Goal: Information Seeking & Learning: Learn about a topic

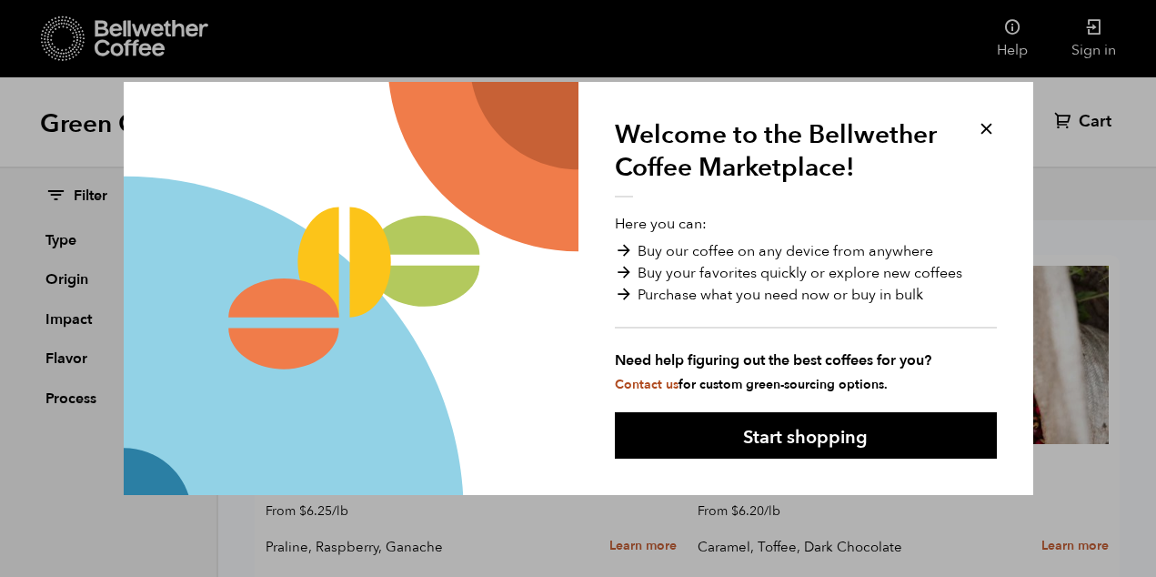
click at [982, 128] on button at bounding box center [986, 128] width 21 height 21
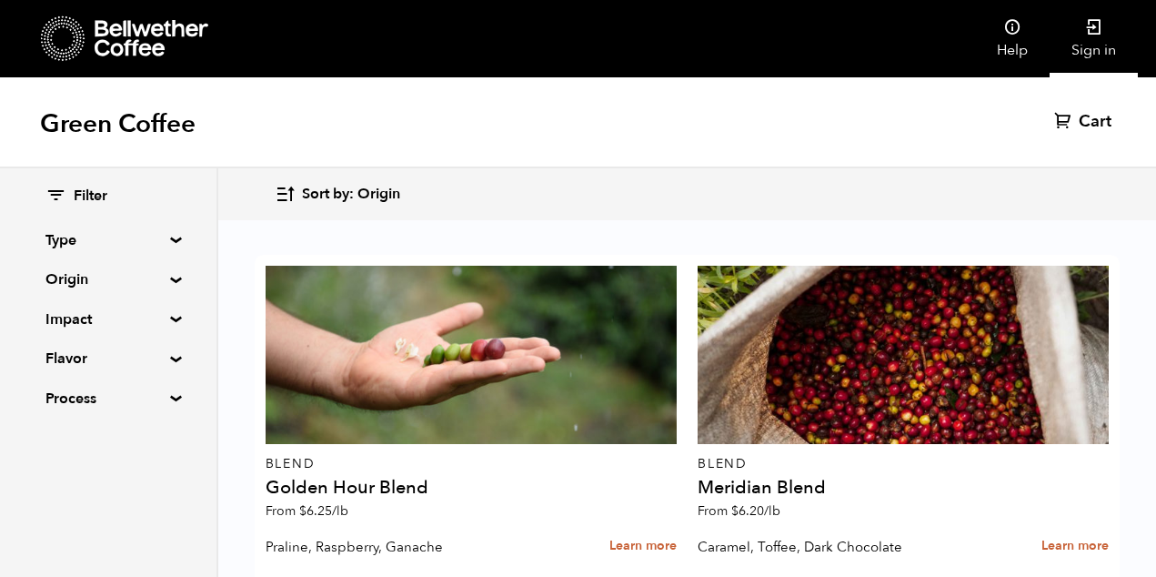
click at [1097, 43] on link "Sign in" at bounding box center [1094, 38] width 88 height 77
click at [166, 231] on div "Filter Type Blend Single Origin Decaf Seasonal Year Round Origin Blend [GEOGRAP…" at bounding box center [108, 297] width 217 height 259
click at [167, 237] on summary "Type" at bounding box center [108, 240] width 126 height 22
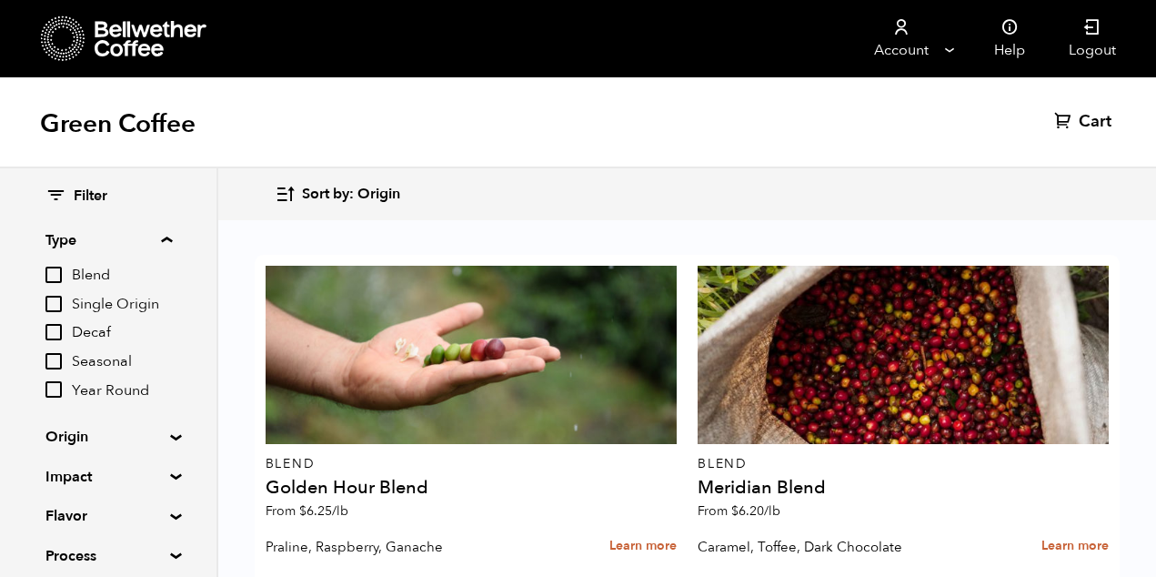
click at [56, 362] on input "Seasonal" at bounding box center [53, 361] width 16 height 16
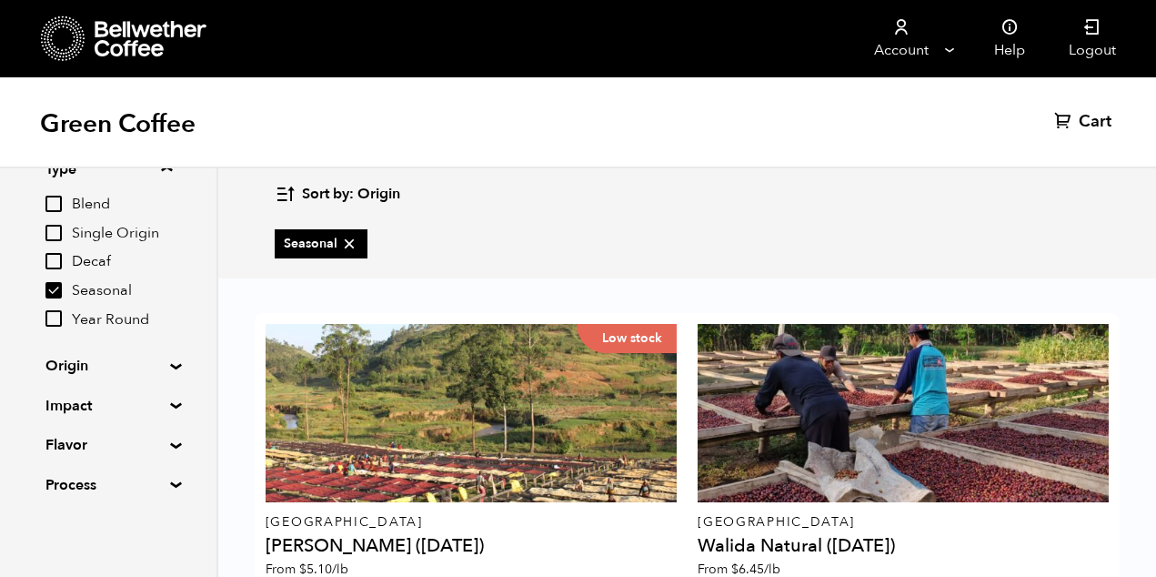
scroll to position [0, 0]
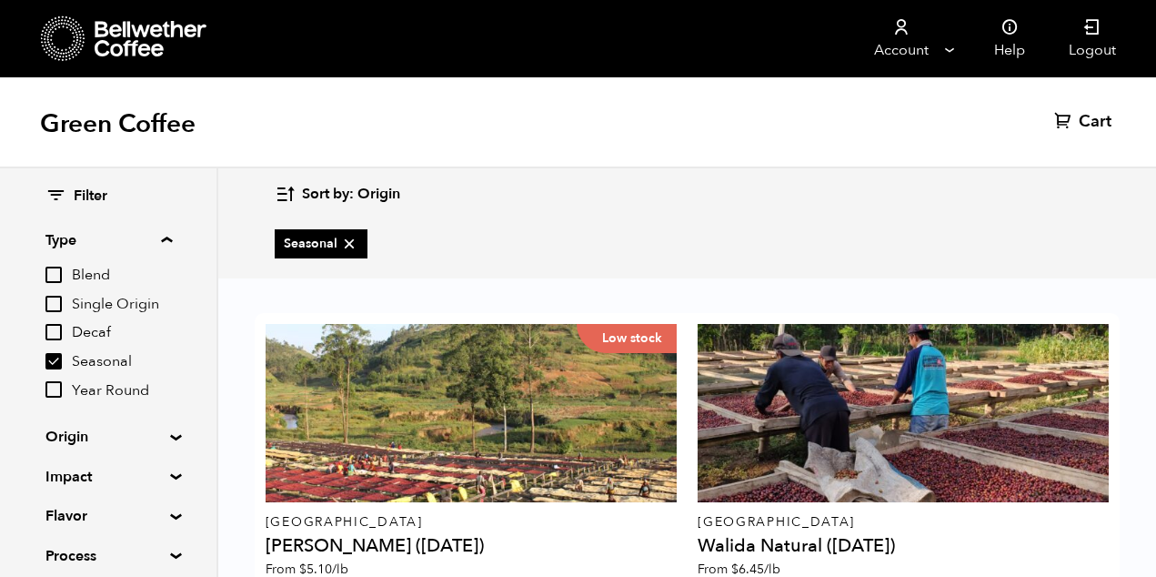
click at [61, 361] on input "Seasonal" at bounding box center [53, 361] width 16 height 16
checkbox input "false"
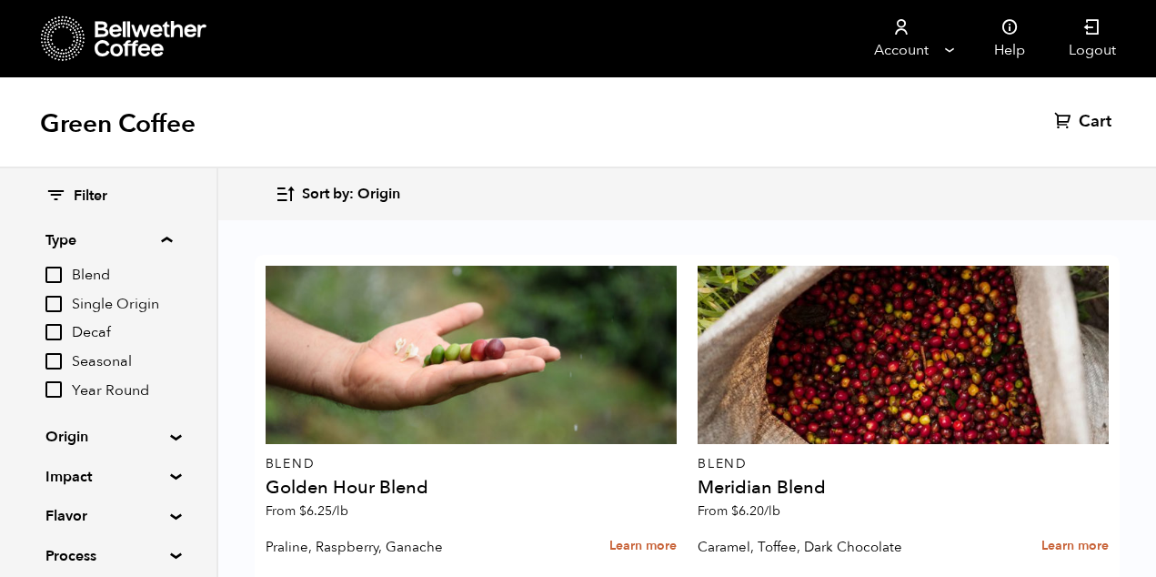
scroll to position [426, 0]
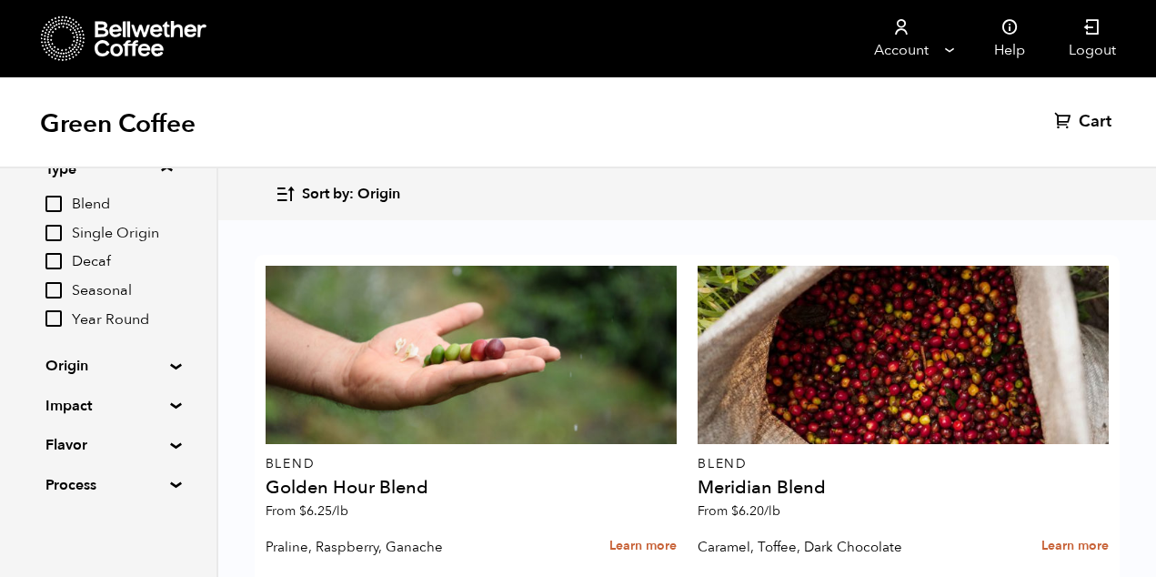
click at [170, 479] on div "Filter Type Blend Single Origin Decaf Seasonal Year Round Origin Blend Brazil B…" at bounding box center [108, 305] width 217 height 417
click at [170, 451] on div "Filter Type Blend Single Origin Decaf Seasonal Year Round Origin Blend Brazil B…" at bounding box center [108, 305] width 217 height 417
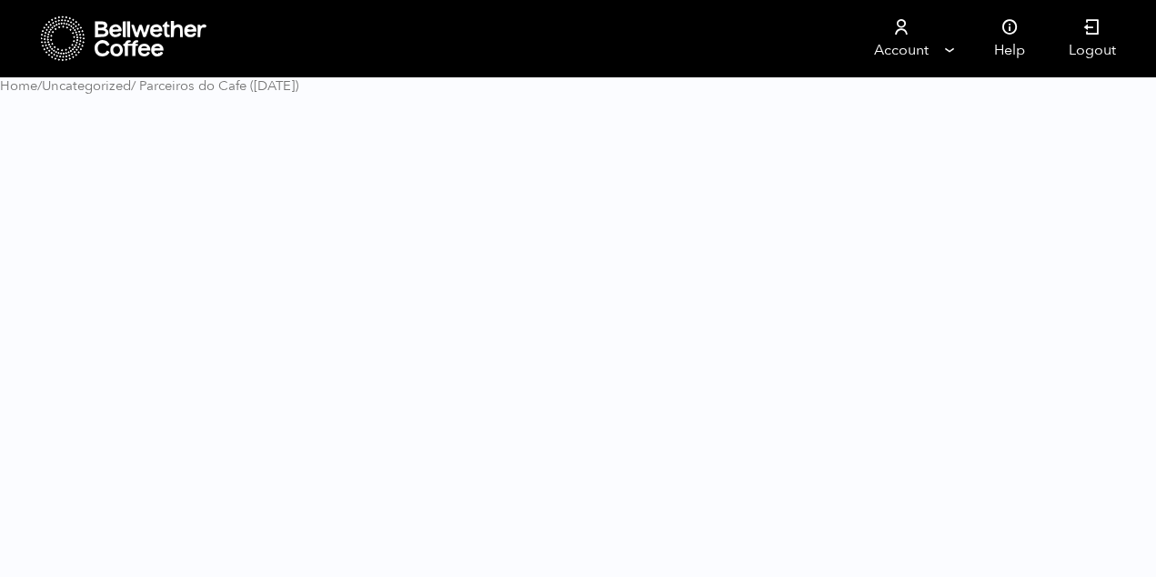
click at [169, 109] on html "Store Account Manage Orders Payment methods Documents" at bounding box center [578, 54] width 1156 height 109
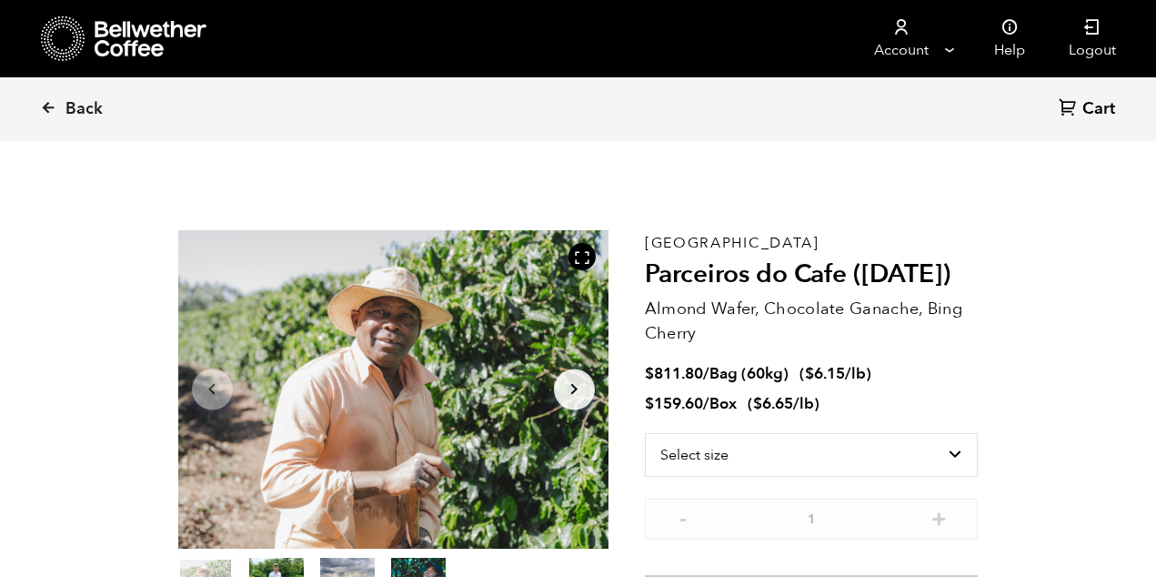
scroll to position [792, 779]
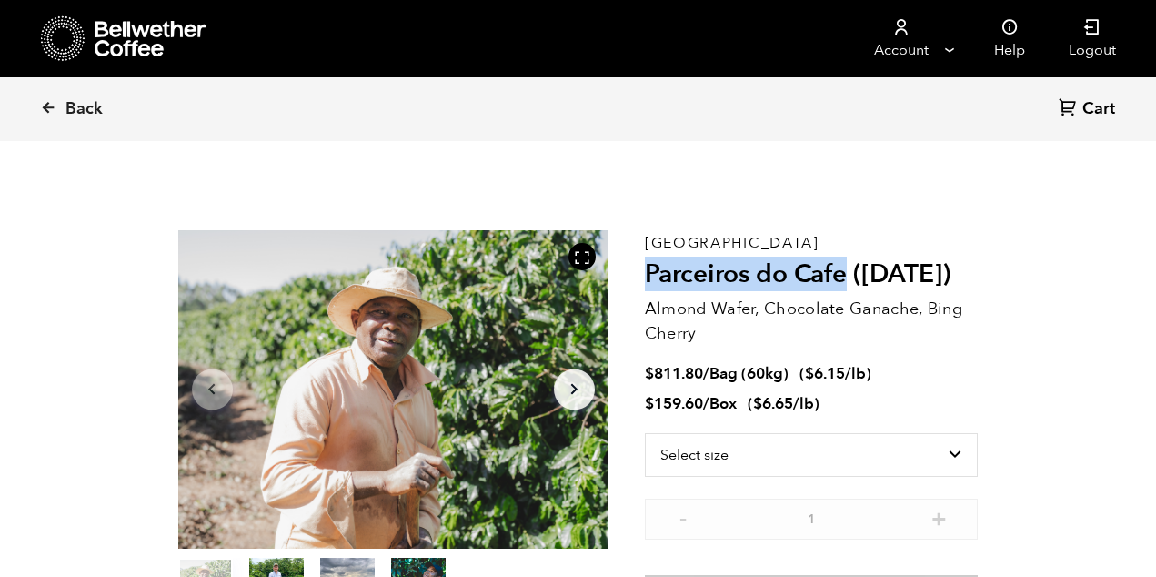
drag, startPoint x: 649, startPoint y: 279, endPoint x: 847, endPoint y: 270, distance: 198.6
click at [847, 270] on h2 "Parceiros do Cafe ([DATE])" at bounding box center [812, 274] width 334 height 31
copy h2 "Parceiros do Cafe"
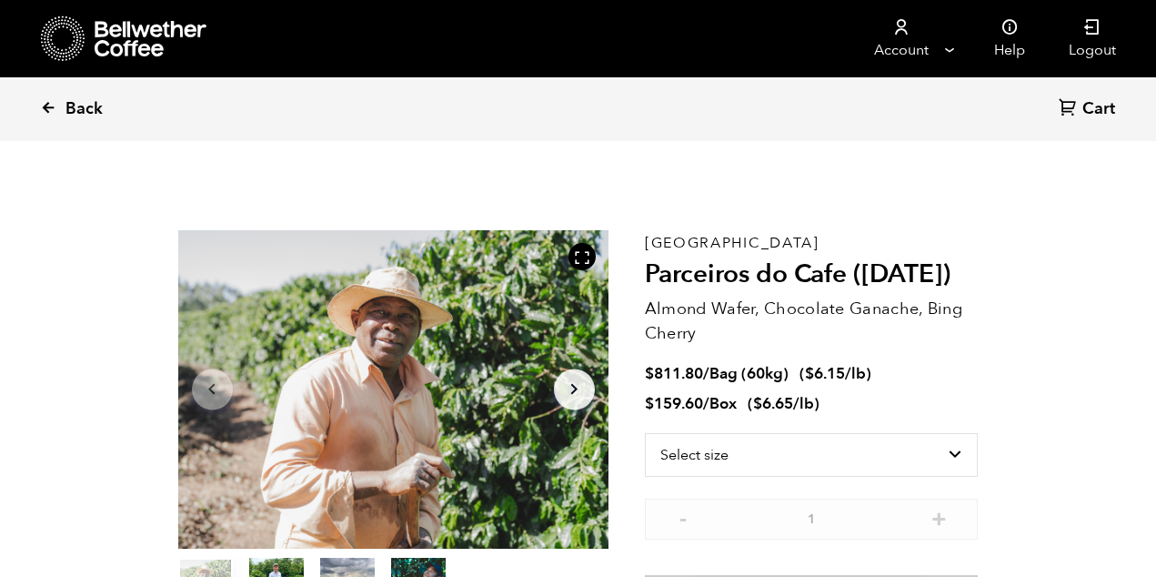
click at [44, 103] on icon at bounding box center [48, 107] width 16 height 16
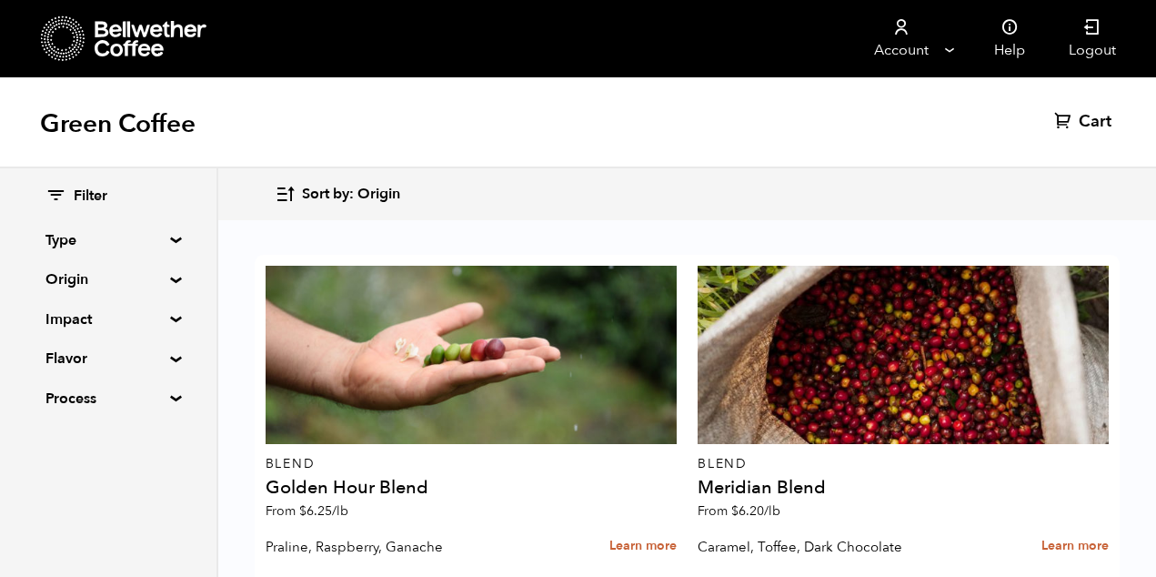
click at [167, 361] on summary "Flavor" at bounding box center [108, 359] width 126 height 22
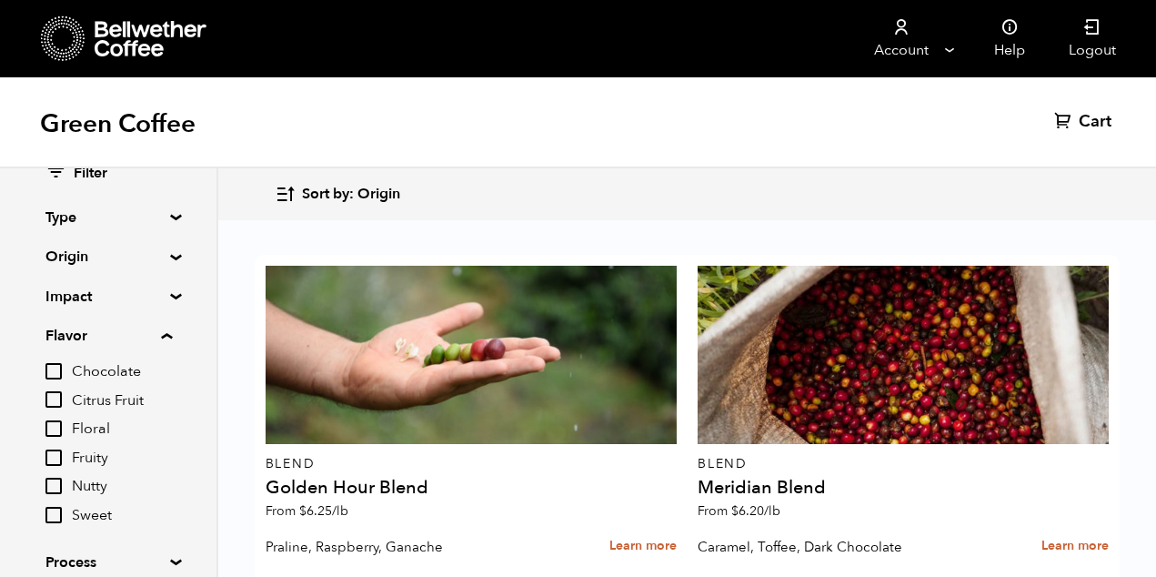
scroll to position [22, 0]
click at [168, 298] on summary "Impact" at bounding box center [108, 298] width 126 height 22
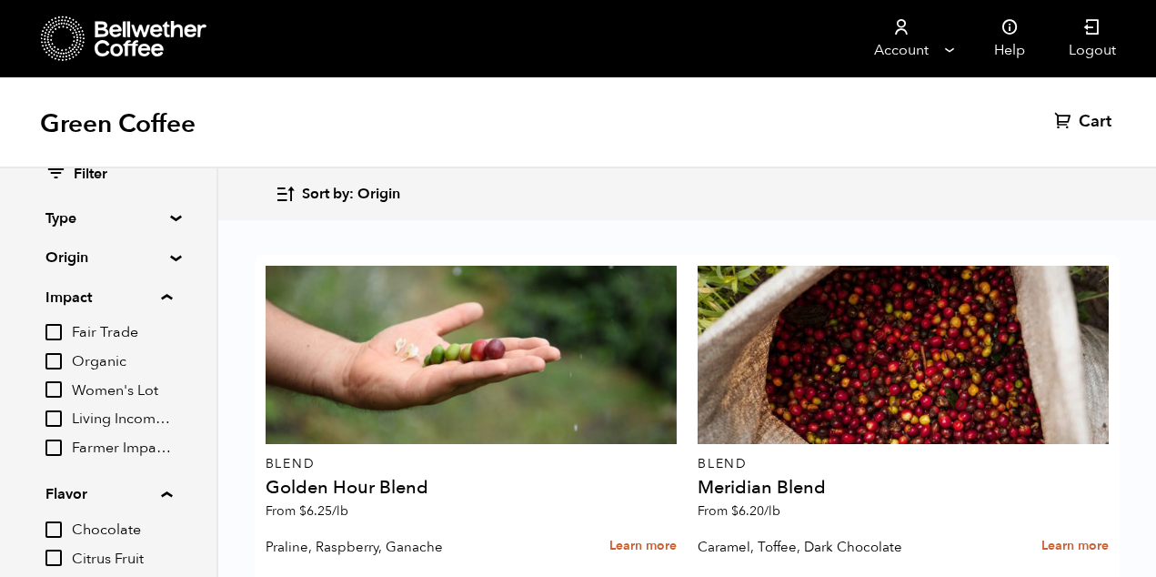
click at [169, 255] on summary "Origin" at bounding box center [108, 258] width 126 height 22
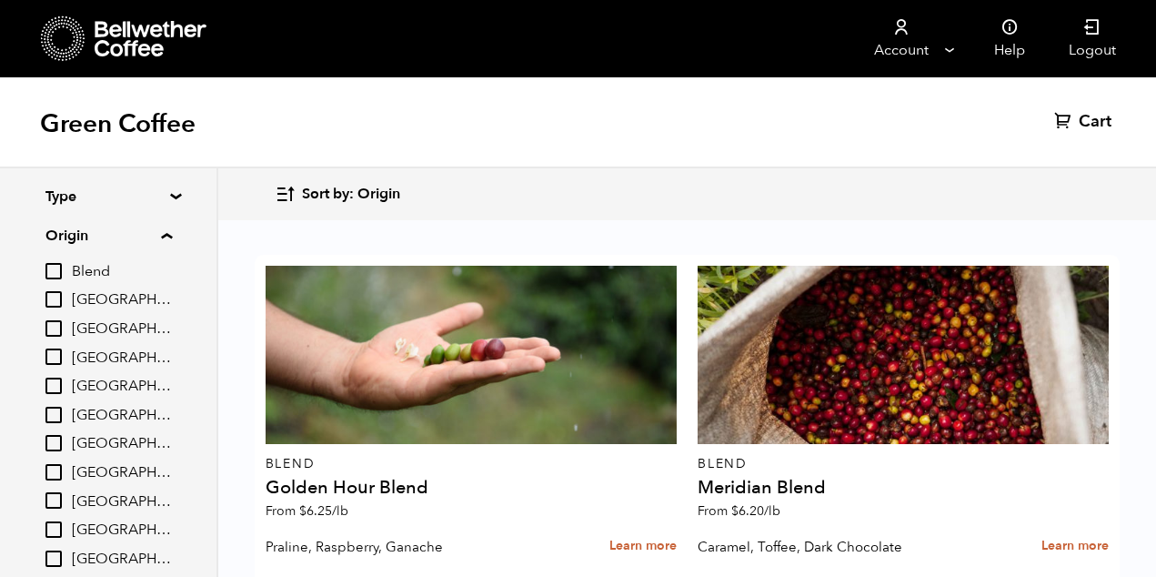
scroll to position [0, 0]
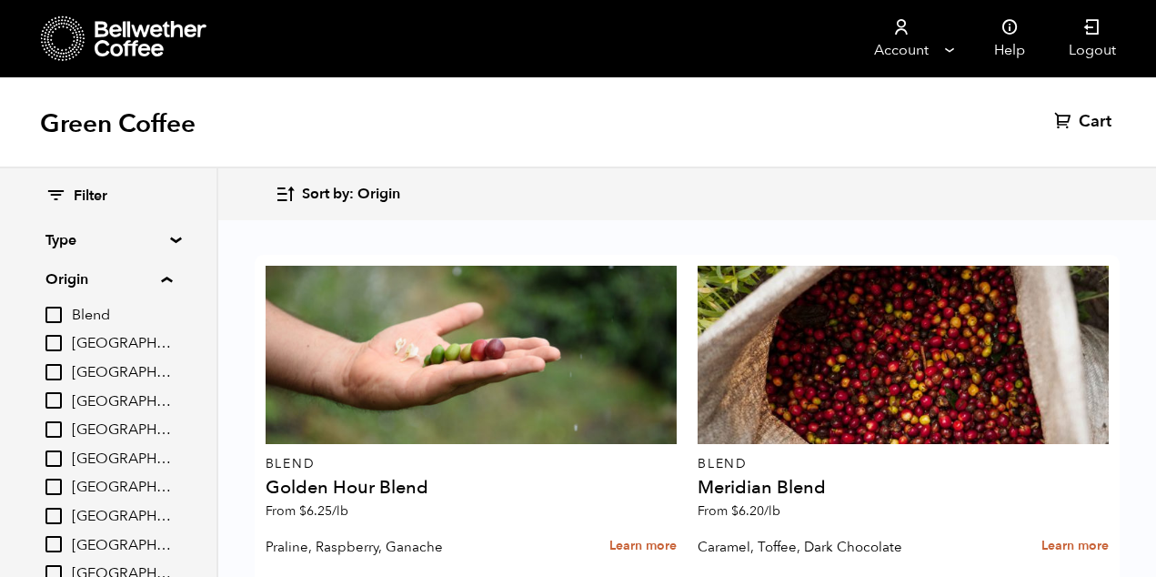
click at [169, 240] on summary "Type" at bounding box center [108, 240] width 126 height 22
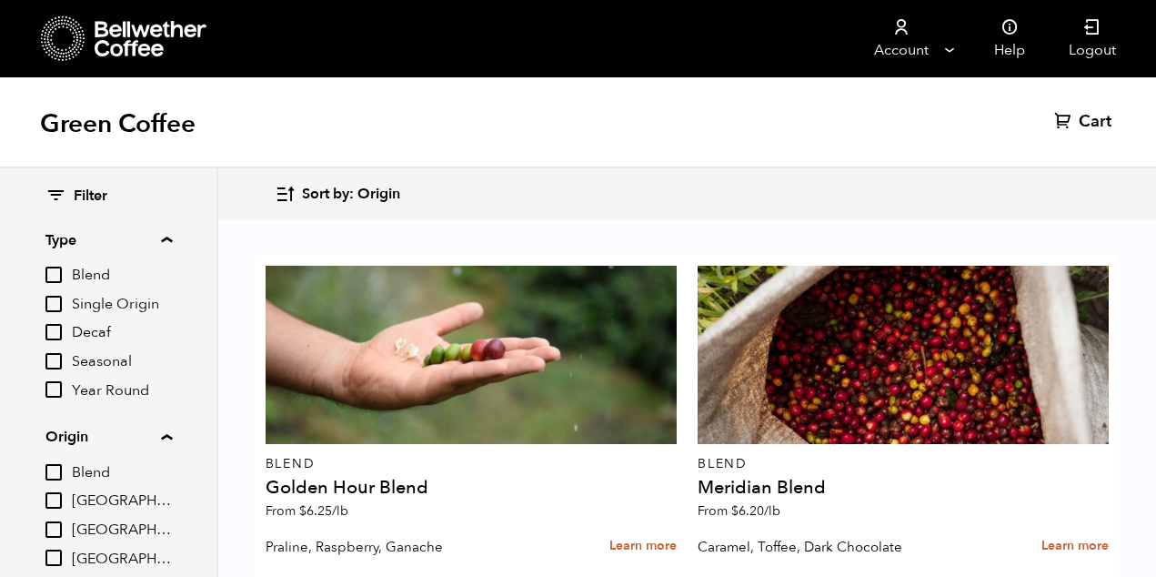
click at [169, 240] on summary "Type" at bounding box center [108, 240] width 126 height 22
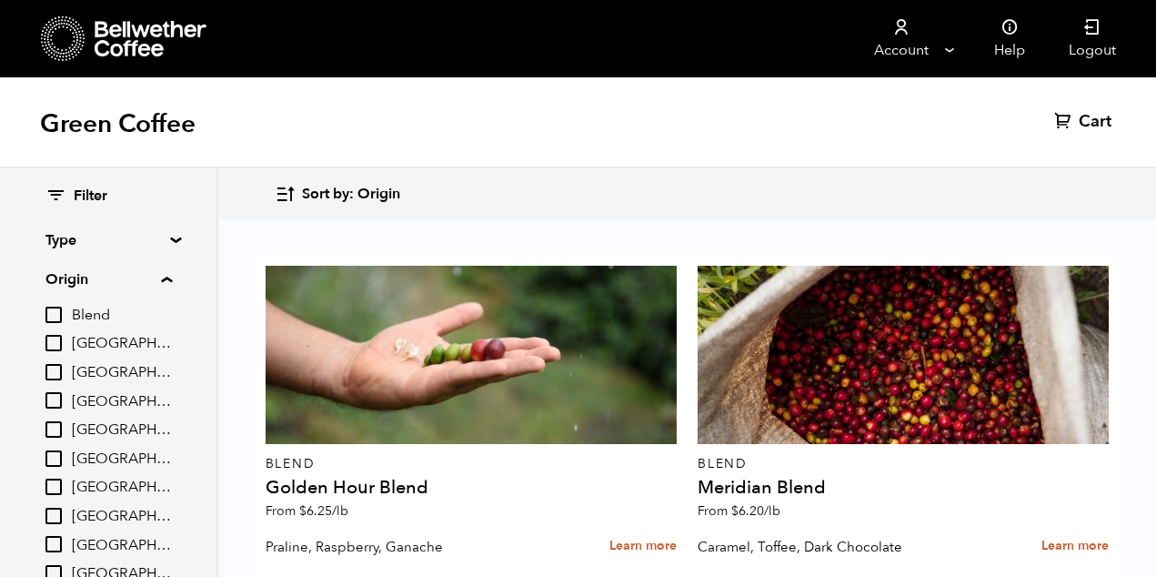
click at [172, 277] on summary "Origin" at bounding box center [108, 279] width 126 height 22
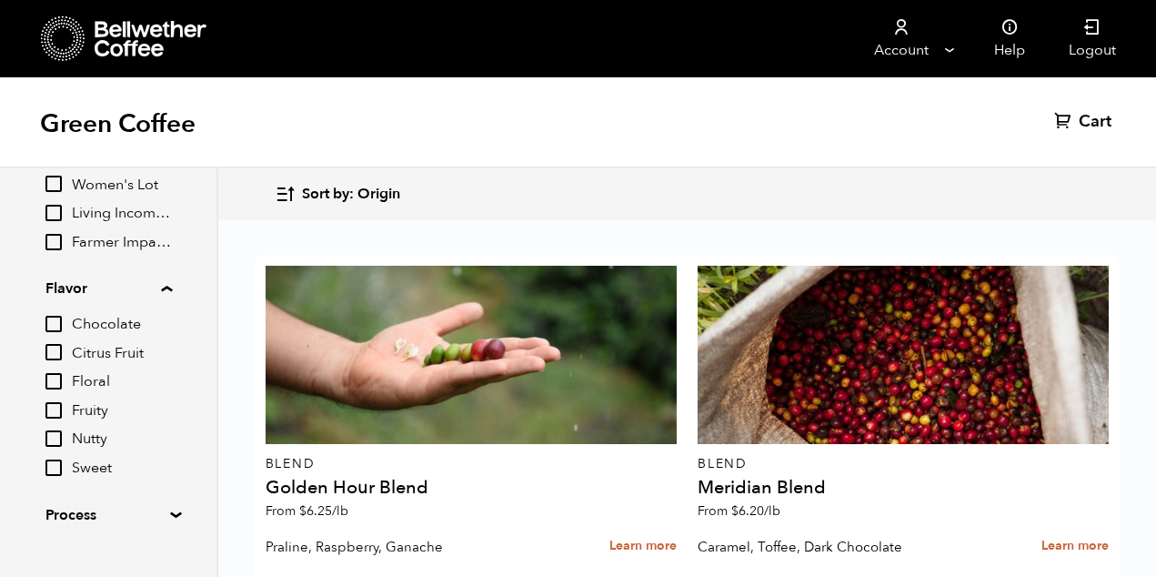
scroll to position [257, 0]
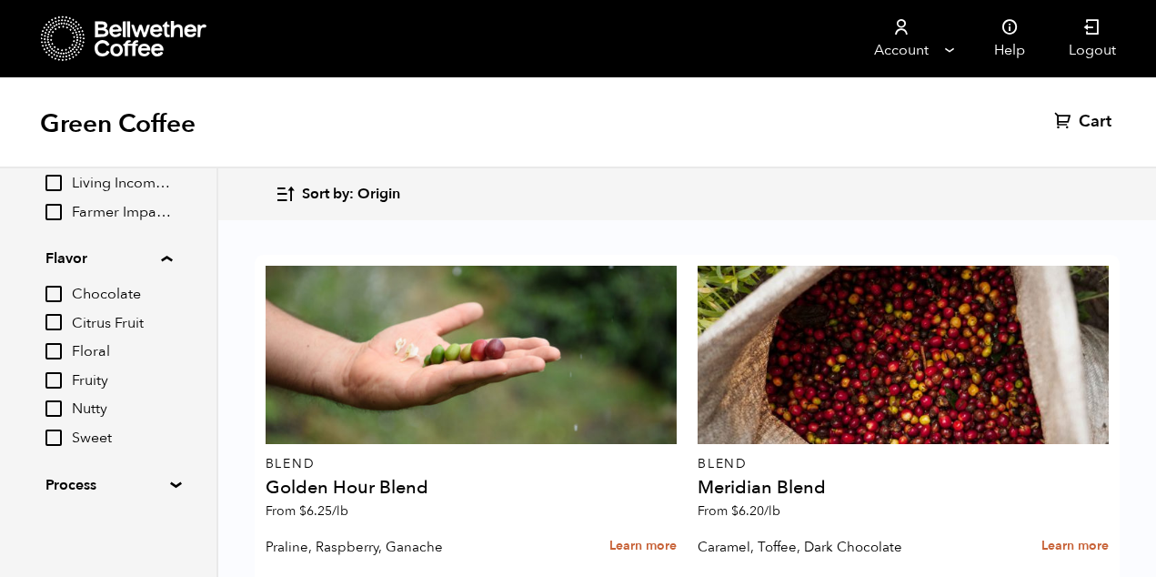
click at [59, 298] on input "Chocolate" at bounding box center [53, 294] width 16 height 16
checkbox input "true"
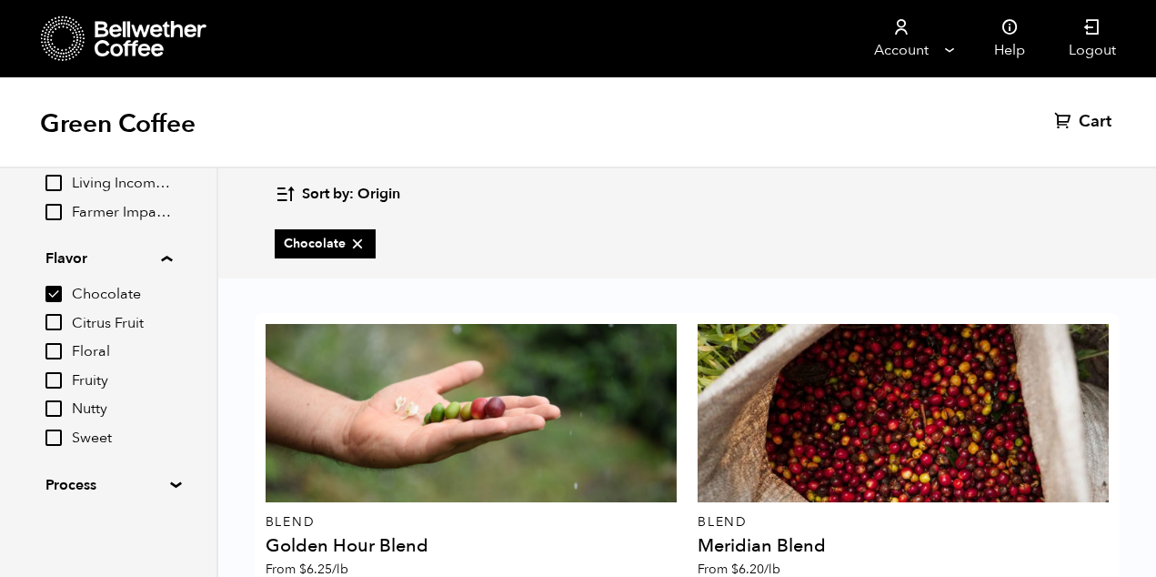
click at [58, 321] on input "Citrus Fruit" at bounding box center [53, 322] width 16 height 16
checkbox input "true"
click at [56, 408] on input "Nutty" at bounding box center [53, 408] width 16 height 16
checkbox input "true"
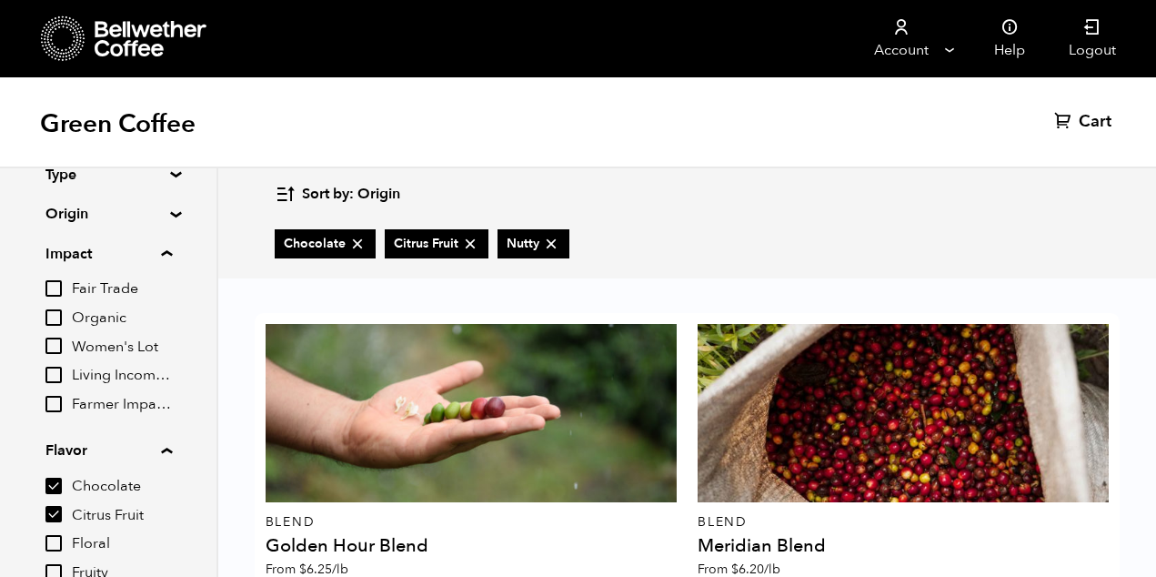
scroll to position [0, 0]
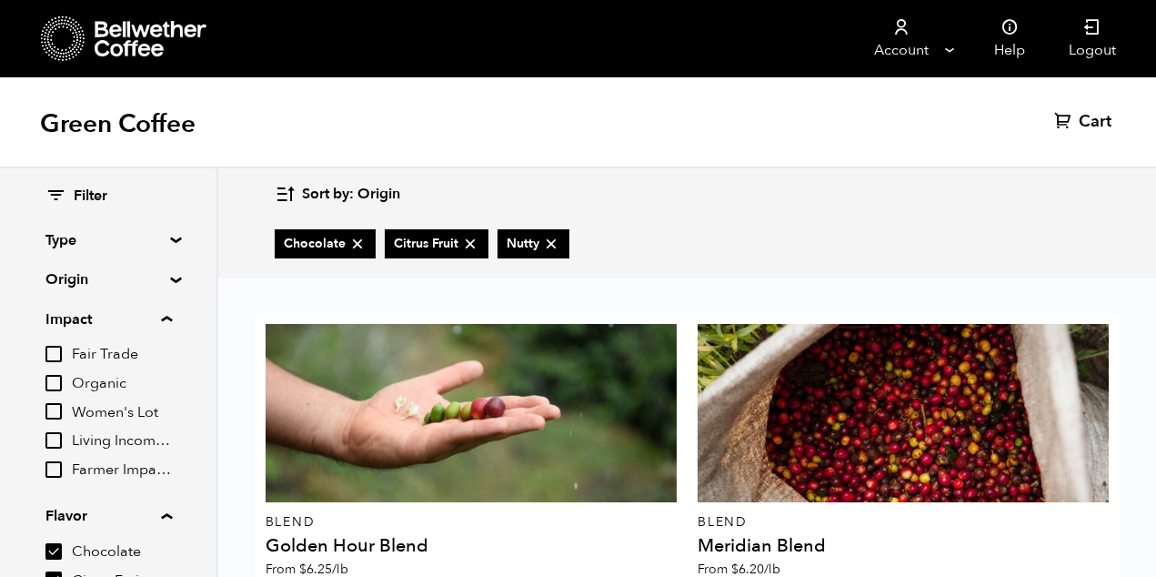
click at [60, 234] on summary "Type" at bounding box center [108, 240] width 126 height 22
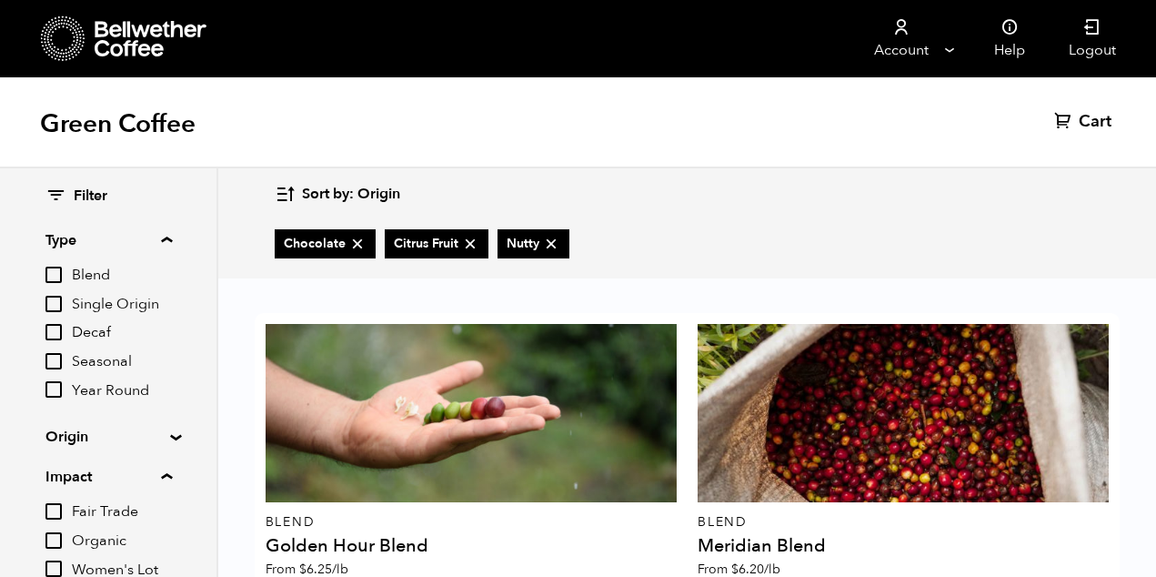
click at [56, 357] on input "Seasonal" at bounding box center [53, 361] width 16 height 16
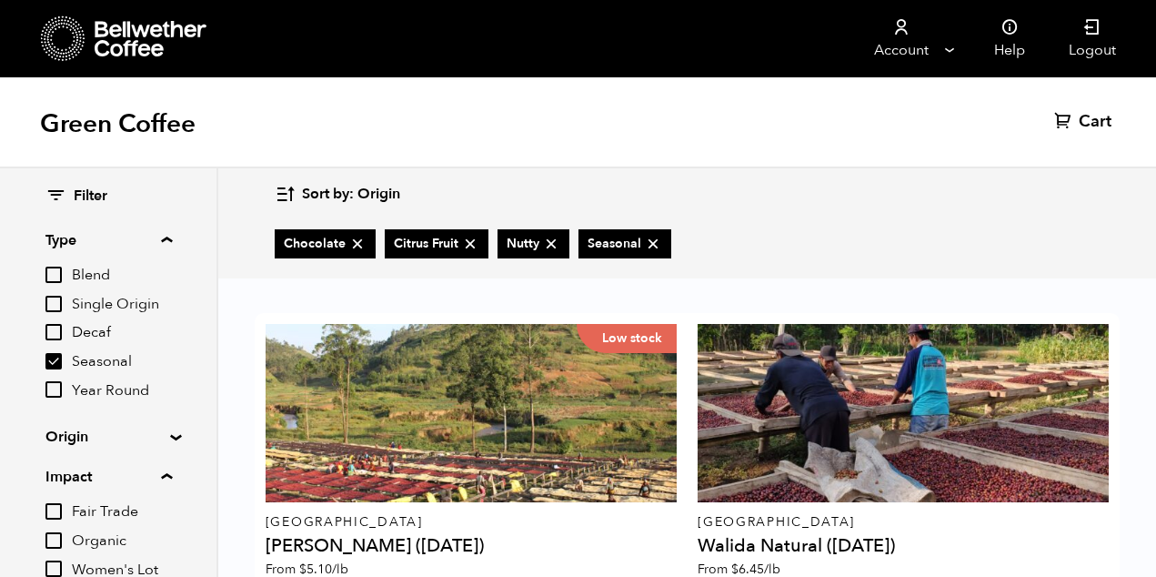
scroll to position [1030, 0]
click at [50, 358] on input "Seasonal" at bounding box center [53, 361] width 16 height 16
checkbox input "false"
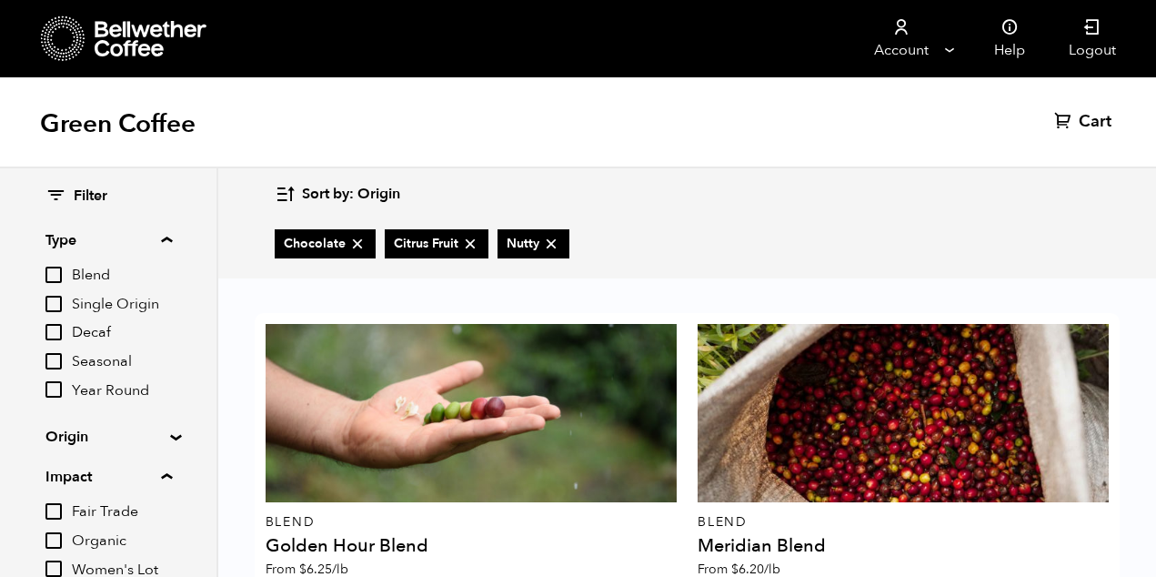
click at [55, 385] on input "Year Round" at bounding box center [53, 389] width 16 height 16
checkbox input "true"
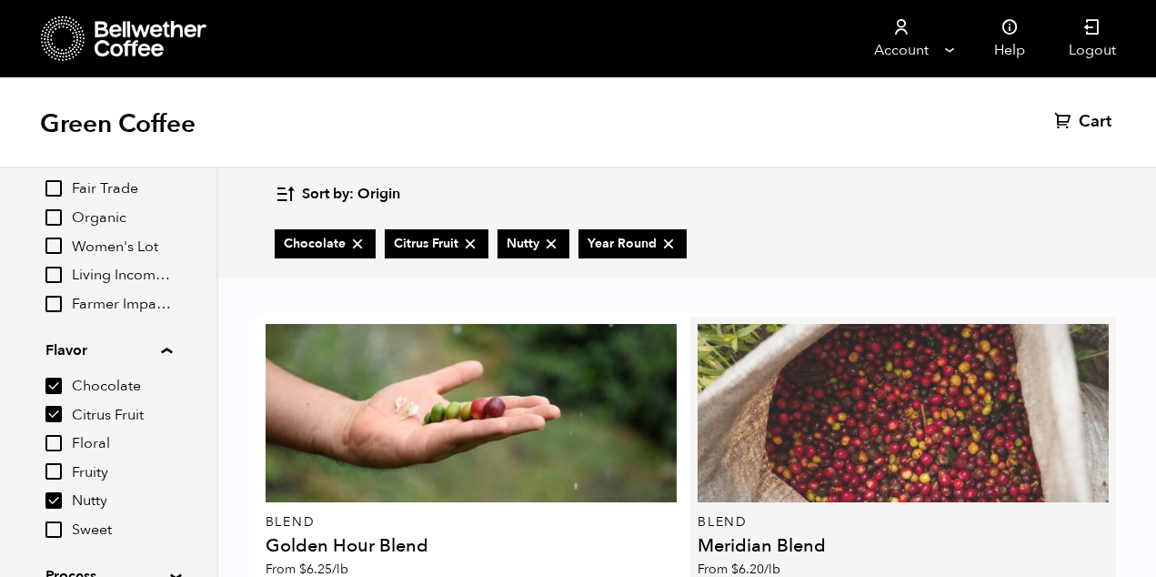
scroll to position [472, 0]
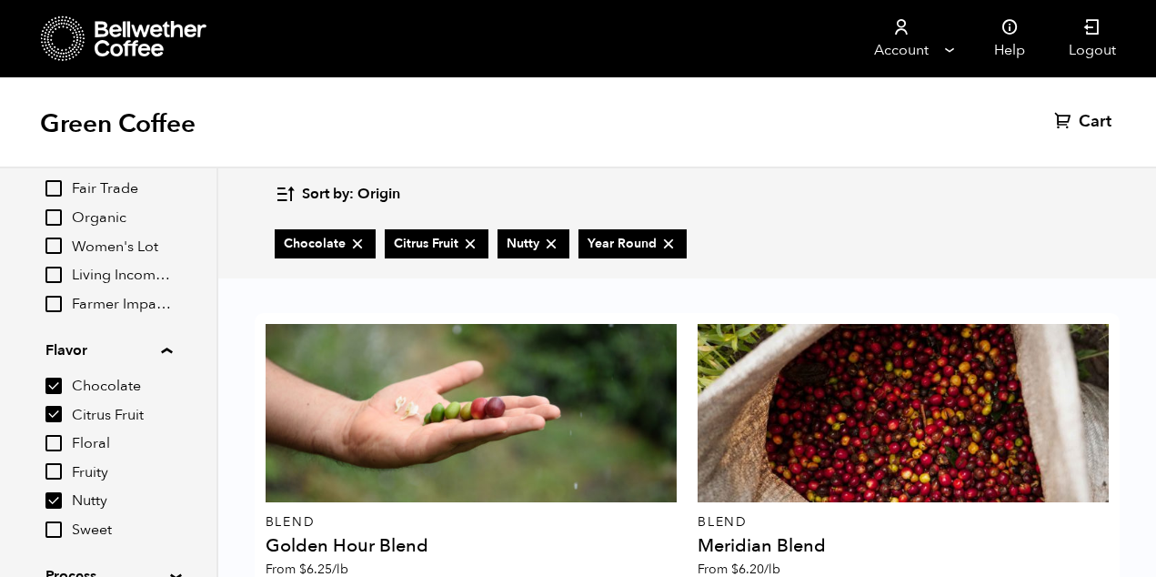
drag, startPoint x: 702, startPoint y: 449, endPoint x: 841, endPoint y: 448, distance: 139.2
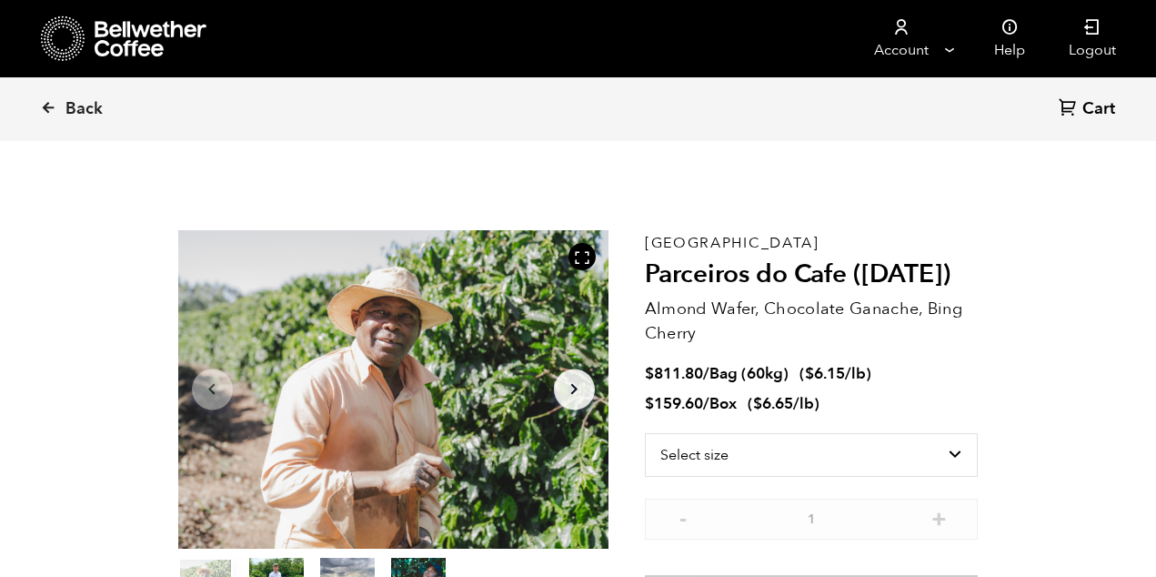
scroll to position [792, 779]
click at [87, 112] on span "Back" at bounding box center [84, 109] width 37 height 22
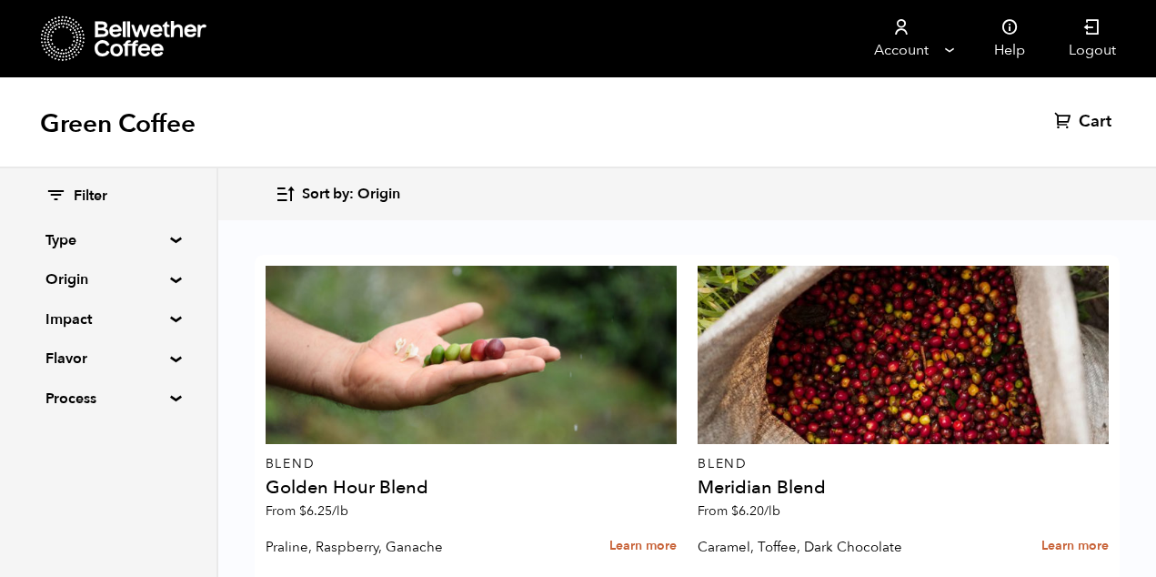
scroll to position [46, 0]
click at [167, 318] on summary "Impact" at bounding box center [108, 319] width 126 height 22
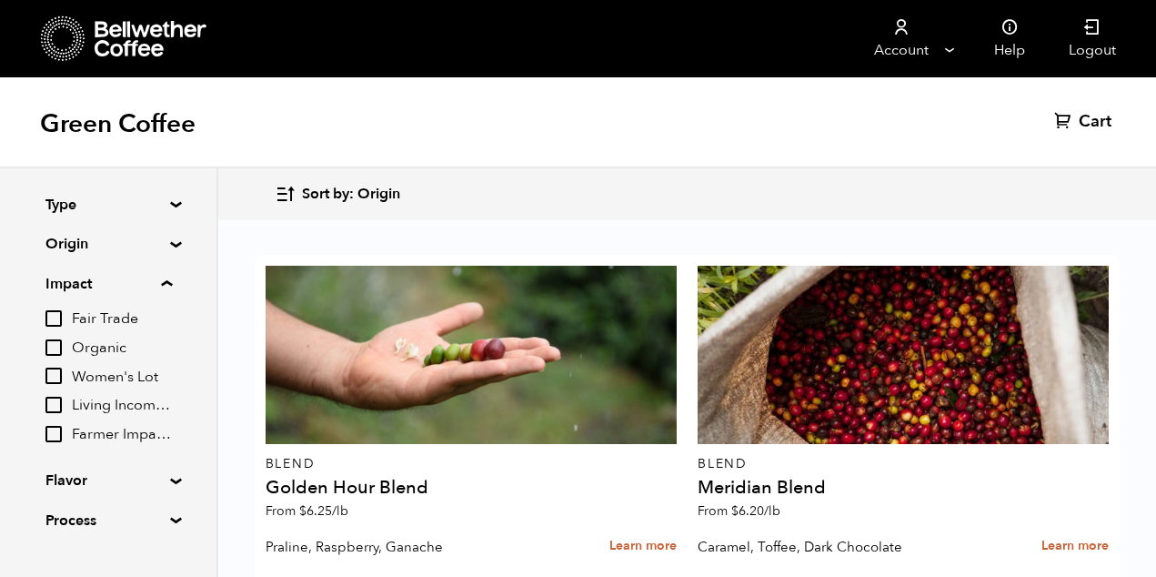
scroll to position [42, 0]
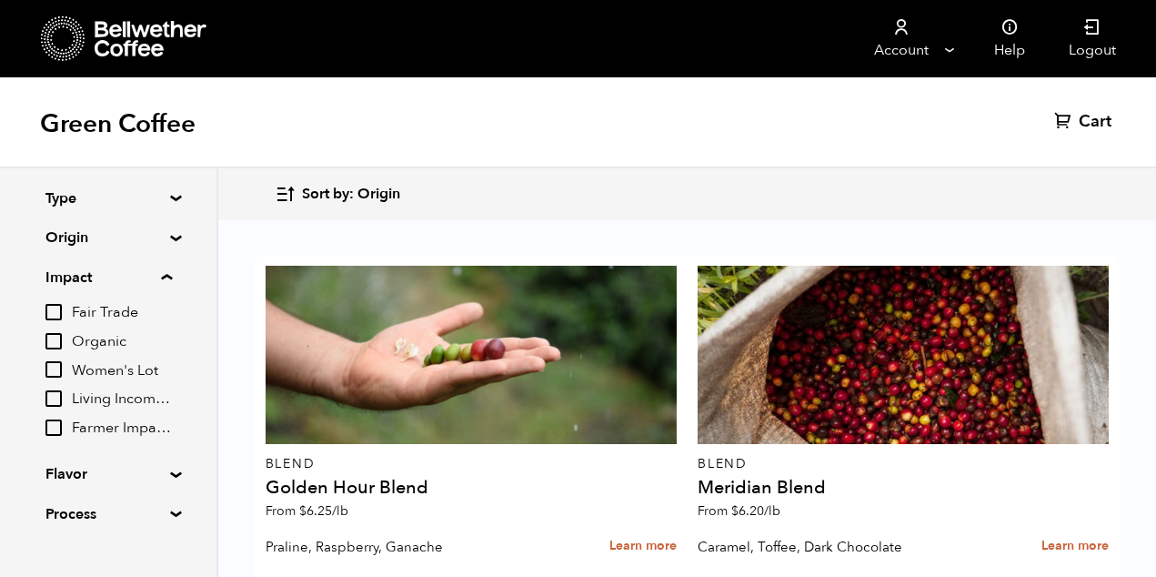
click at [165, 515] on summary "Process" at bounding box center [108, 514] width 126 height 22
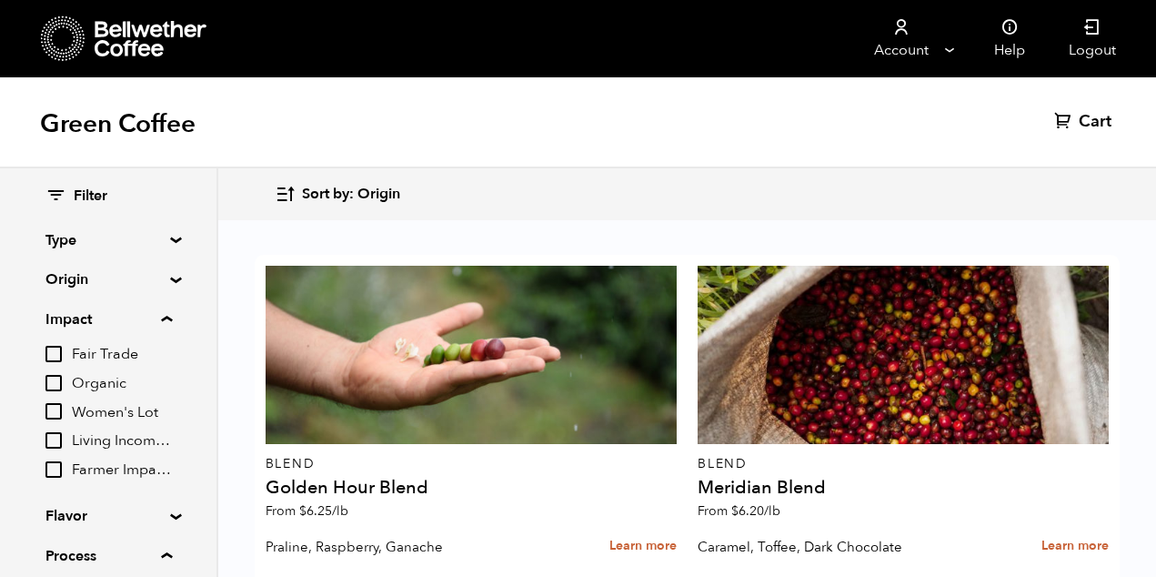
scroll to position [0, 0]
click at [174, 232] on div "Filter Type Blend Single Origin Decaf Seasonal Year Round Origin Blend Brazil B…" at bounding box center [108, 412] width 217 height 488
click at [171, 237] on summary "Type" at bounding box center [108, 240] width 126 height 22
